Goal: Information Seeking & Learning: Learn about a topic

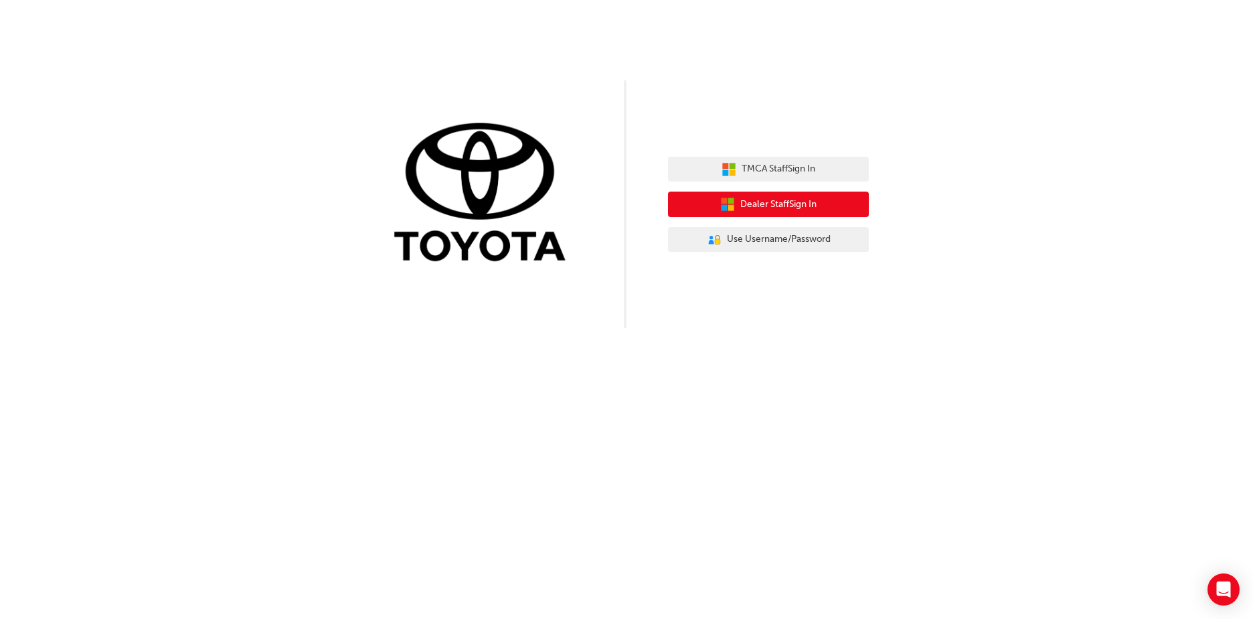
click at [824, 206] on button "Dealer Staff Sign In" at bounding box center [768, 203] width 201 height 25
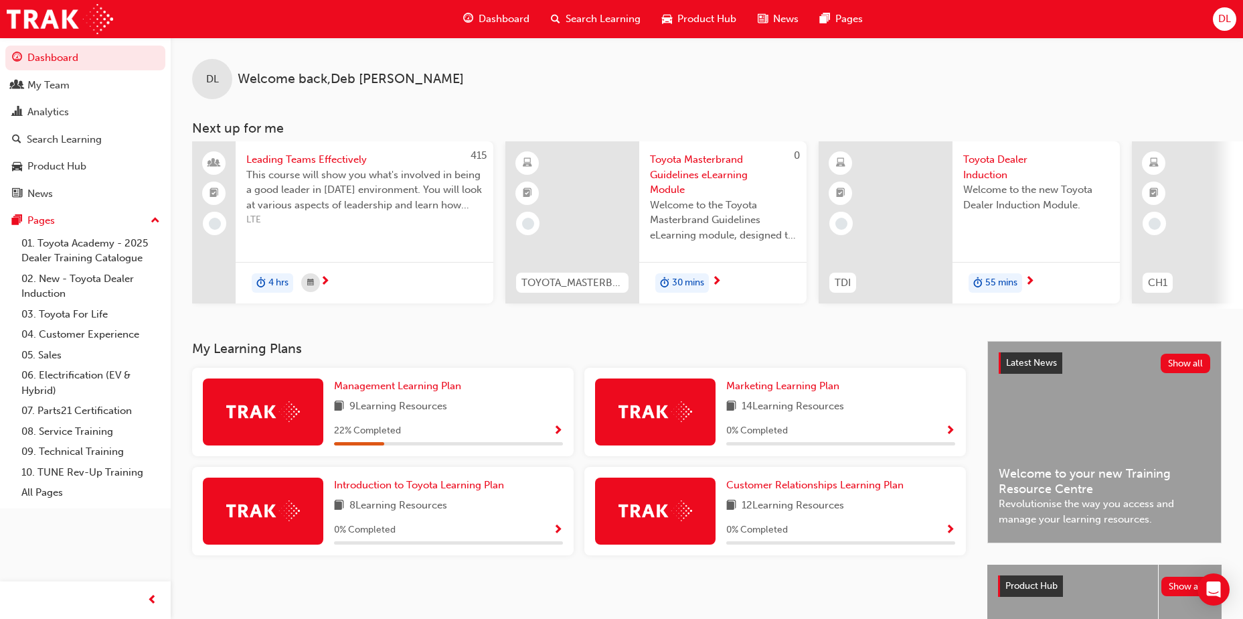
click at [999, 163] on span "Toyota Dealer Induction" at bounding box center [1036, 167] width 146 height 30
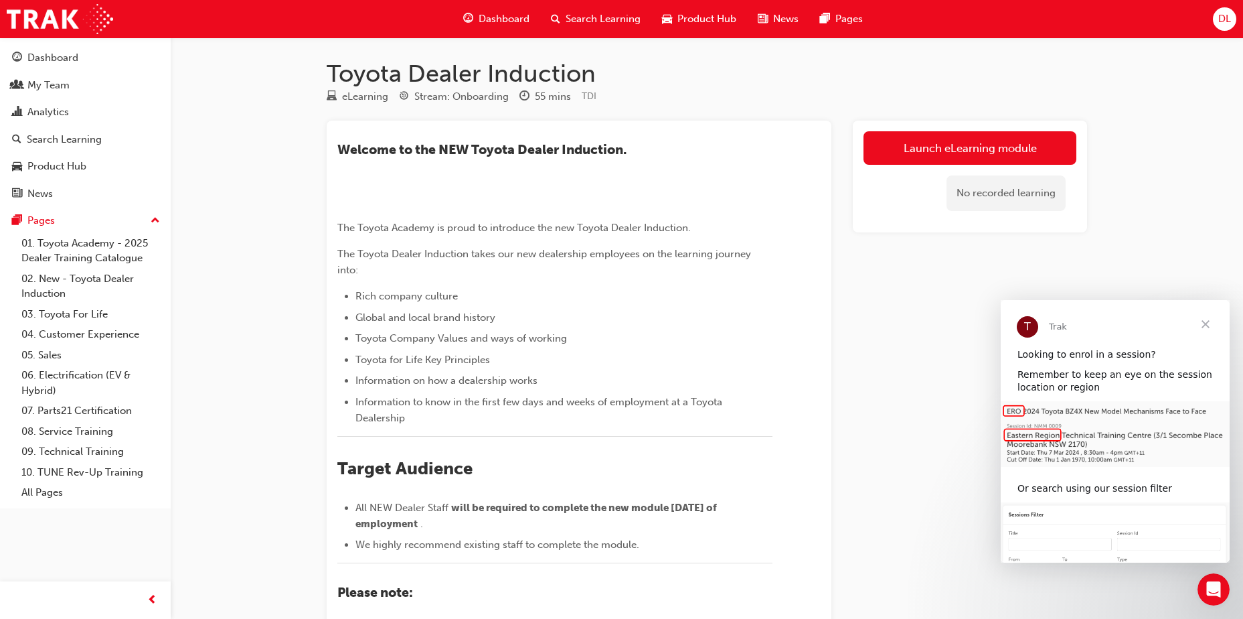
click at [1141, 185] on div "Toyota Dealer Induction eLearning Stream: Onboarding 55 mins TDI ​Welcome to th…" at bounding box center [621, 456] width 1243 height 913
click at [1171, 189] on div "Toyota Dealer Induction eLearning Stream: Onboarding 55 mins TDI ​Welcome to th…" at bounding box center [621, 456] width 1243 height 913
click at [1167, 180] on div "Toyota Dealer Induction eLearning Stream: Onboarding 55 mins TDI ​Welcome to th…" at bounding box center [621, 456] width 1243 height 913
click at [1153, 173] on div "Toyota Dealer Induction eLearning Stream: Onboarding 55 mins TDI ​Welcome to th…" at bounding box center [621, 456] width 1243 height 913
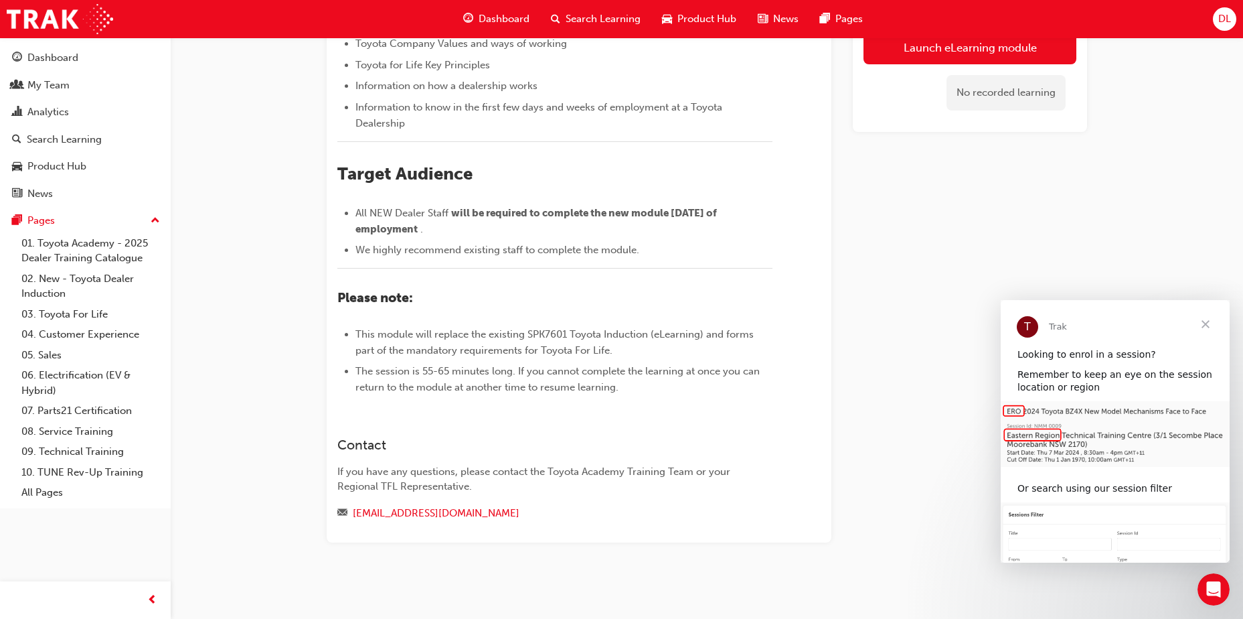
scroll to position [453, 0]
click at [734, 382] on li "The session is 55-65 minutes long. If you cannot complete the learning at once …" at bounding box center [563, 379] width 417 height 32
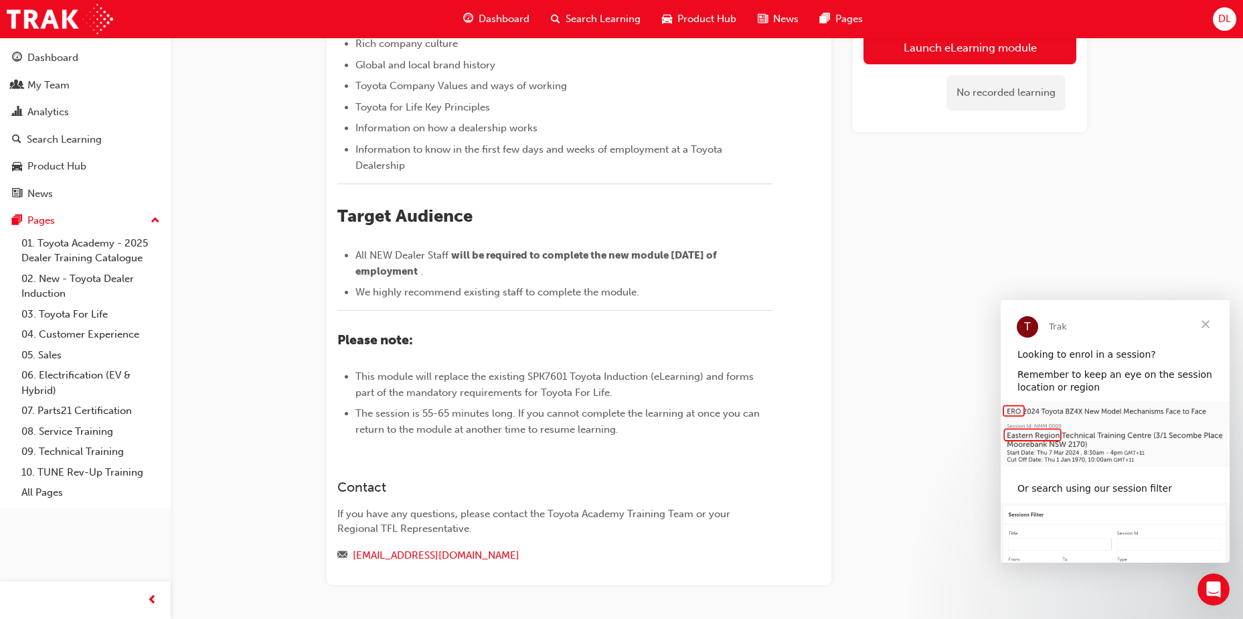
click at [991, 50] on link "Launch eLearning module" at bounding box center [970, 47] width 213 height 33
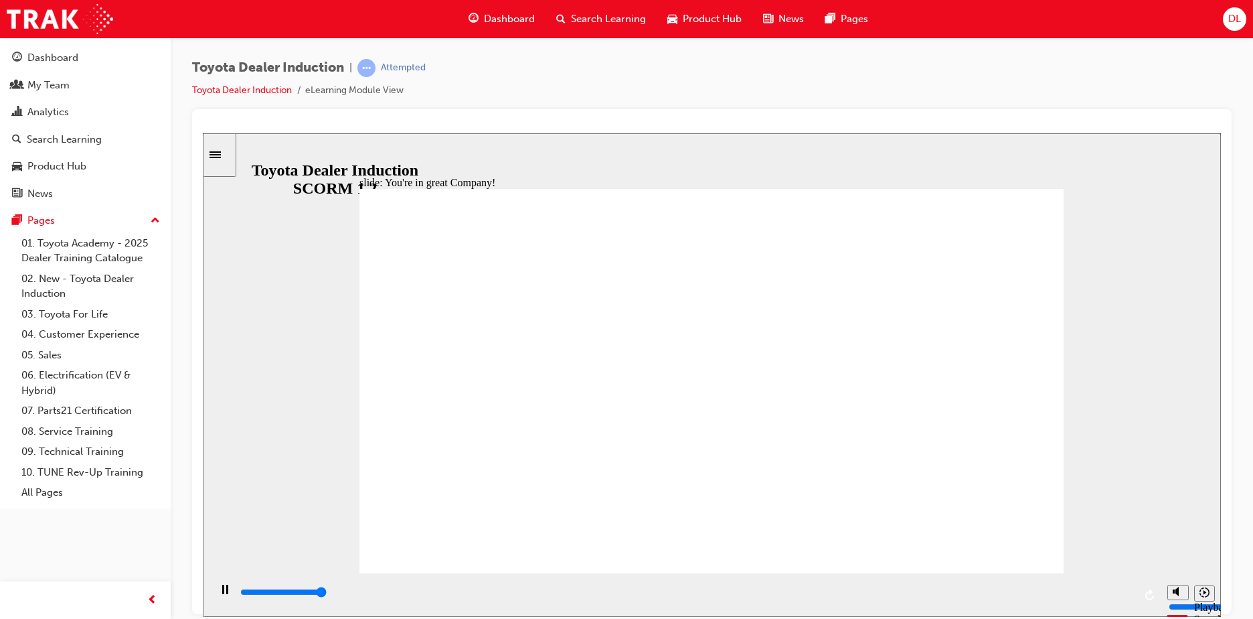
type input "7500"
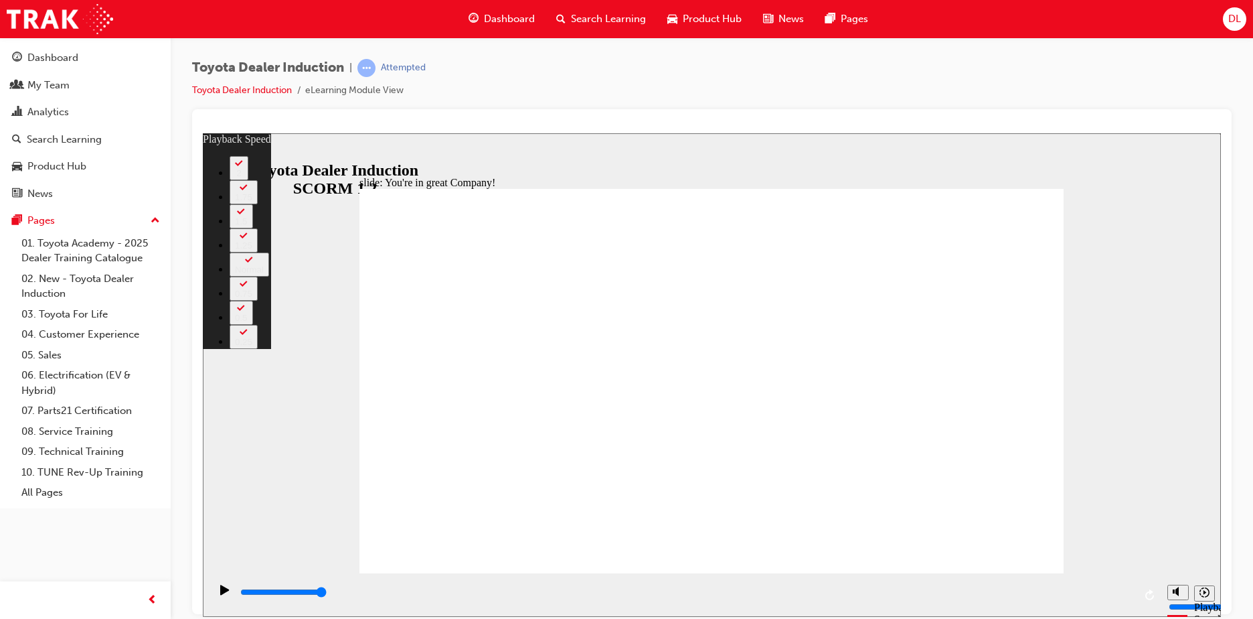
type input "156"
